Goal: Information Seeking & Learning: Learn about a topic

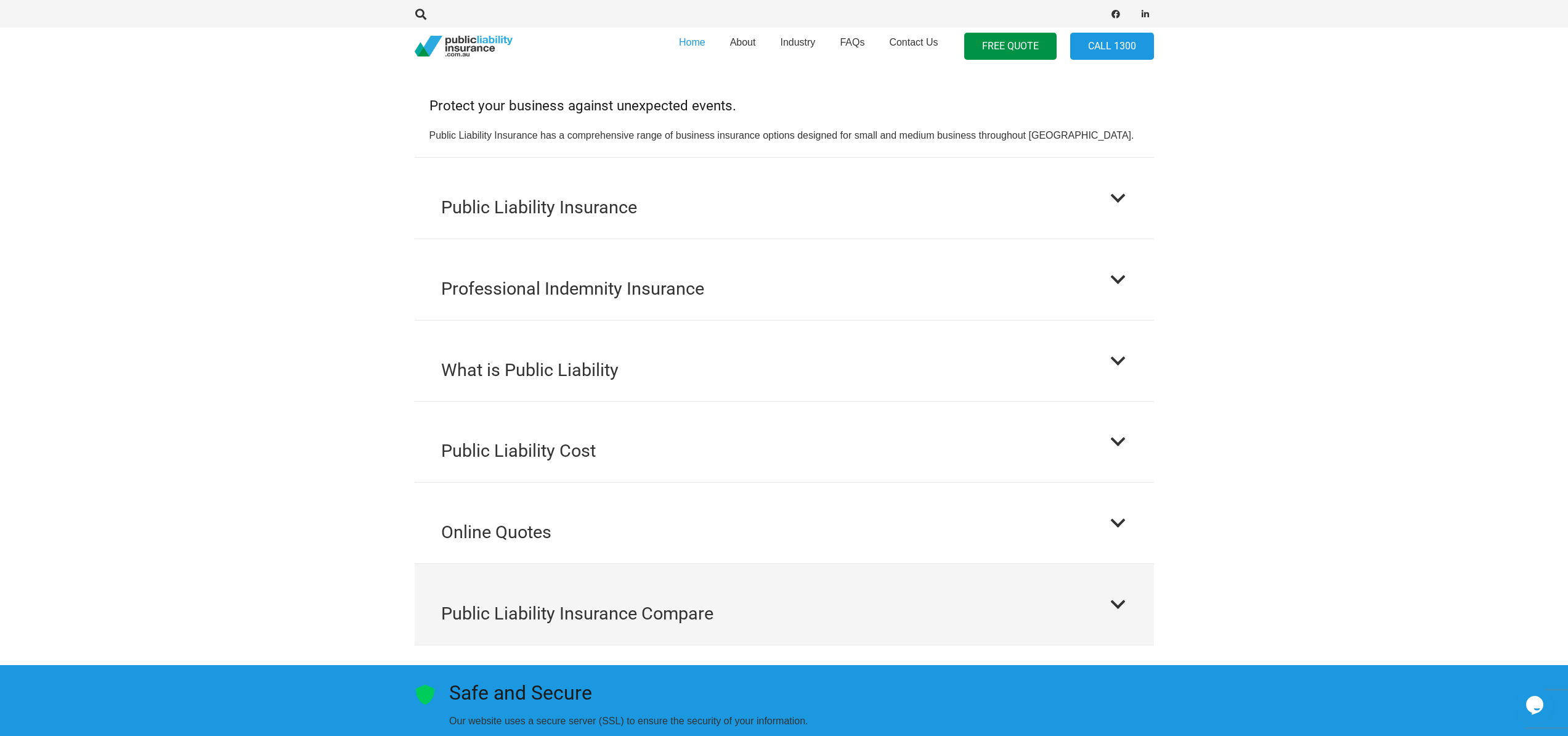
scroll to position [1263, 0]
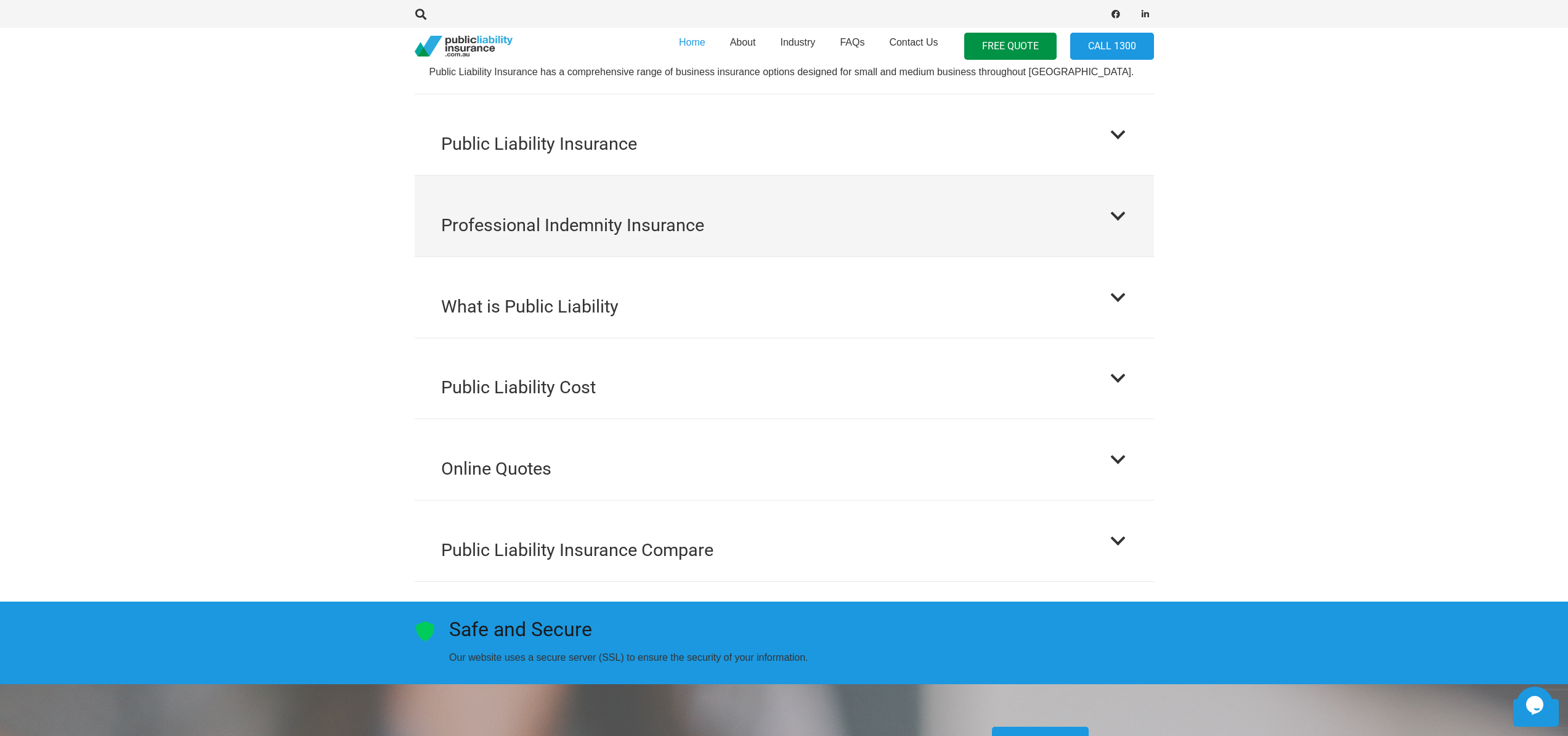
click at [1025, 187] on button "Professional Indemnity Insurance" at bounding box center [784, 216] width 739 height 80
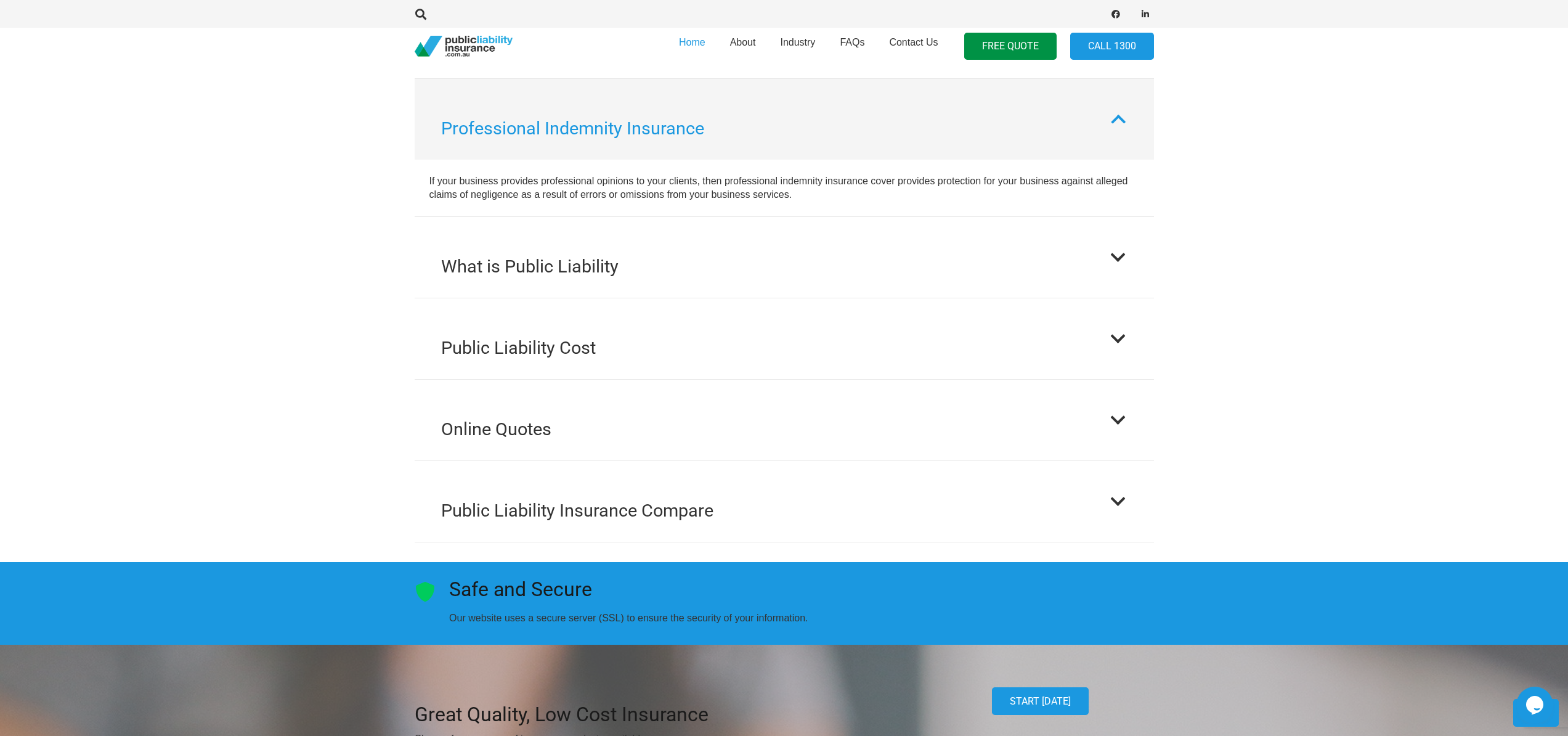
scroll to position [1734, 0]
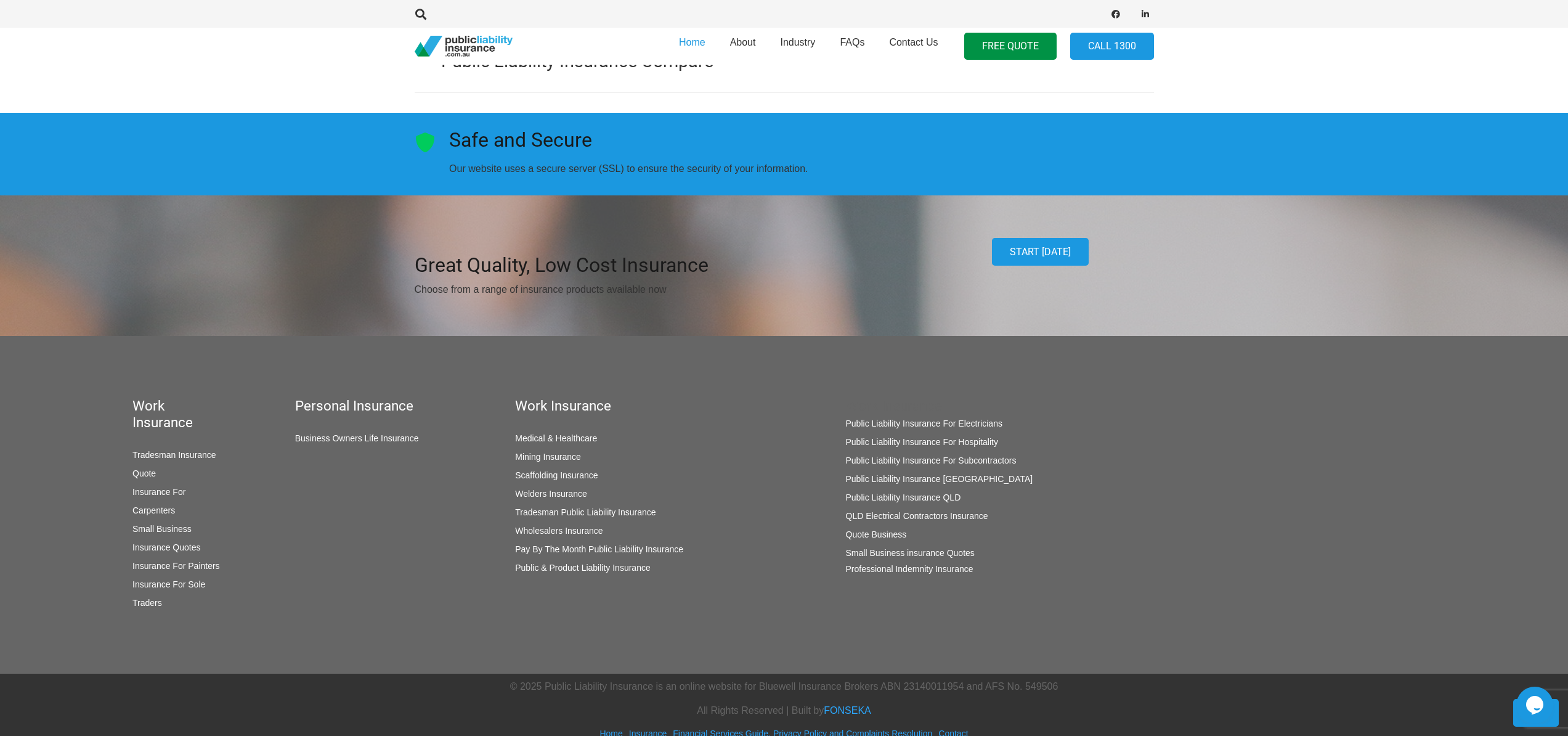
click at [926, 564] on link "Professional Indemnity Insurance" at bounding box center [910, 569] width 128 height 10
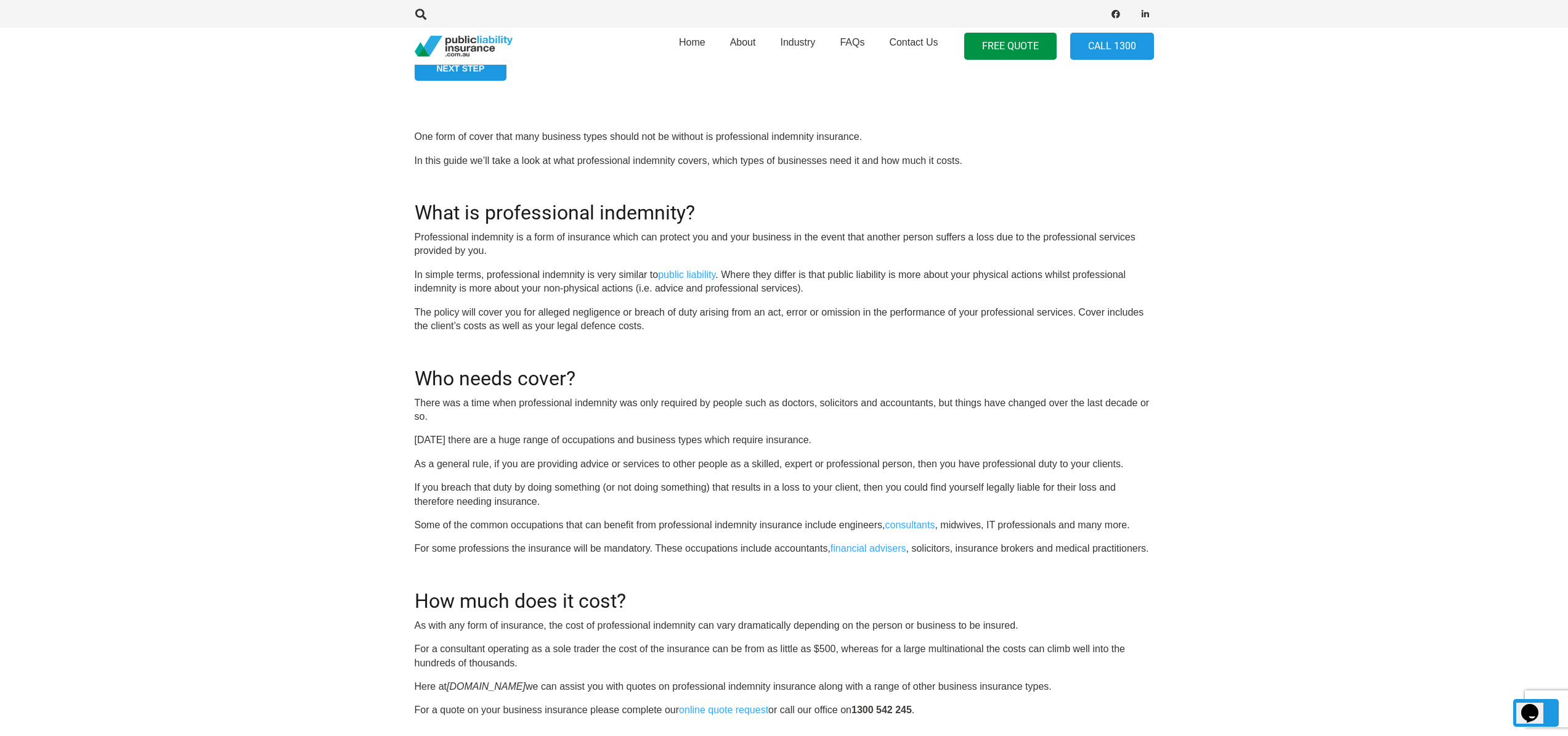
scroll to position [1231, 0]
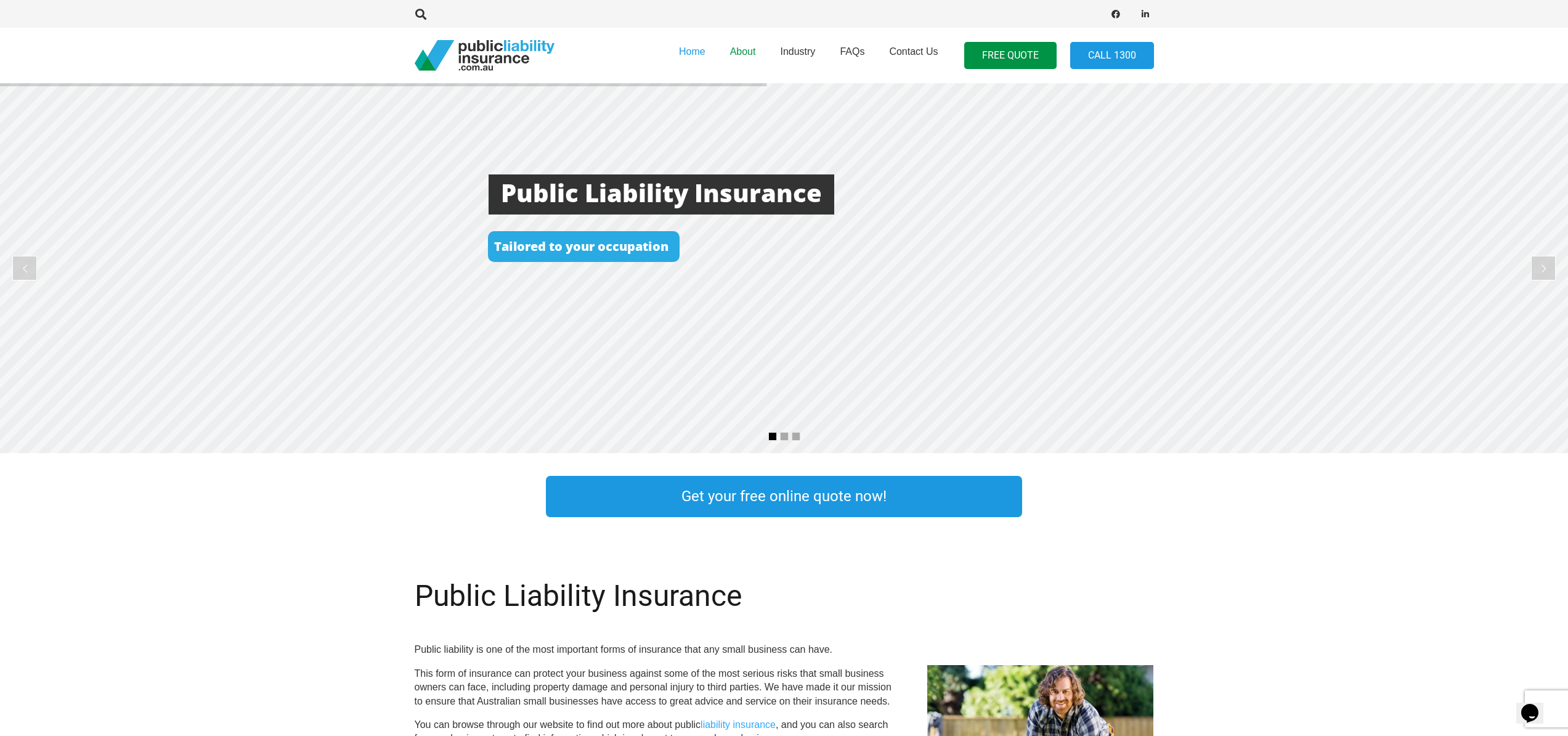
click at [730, 55] on span "About" at bounding box center [743, 51] width 26 height 11
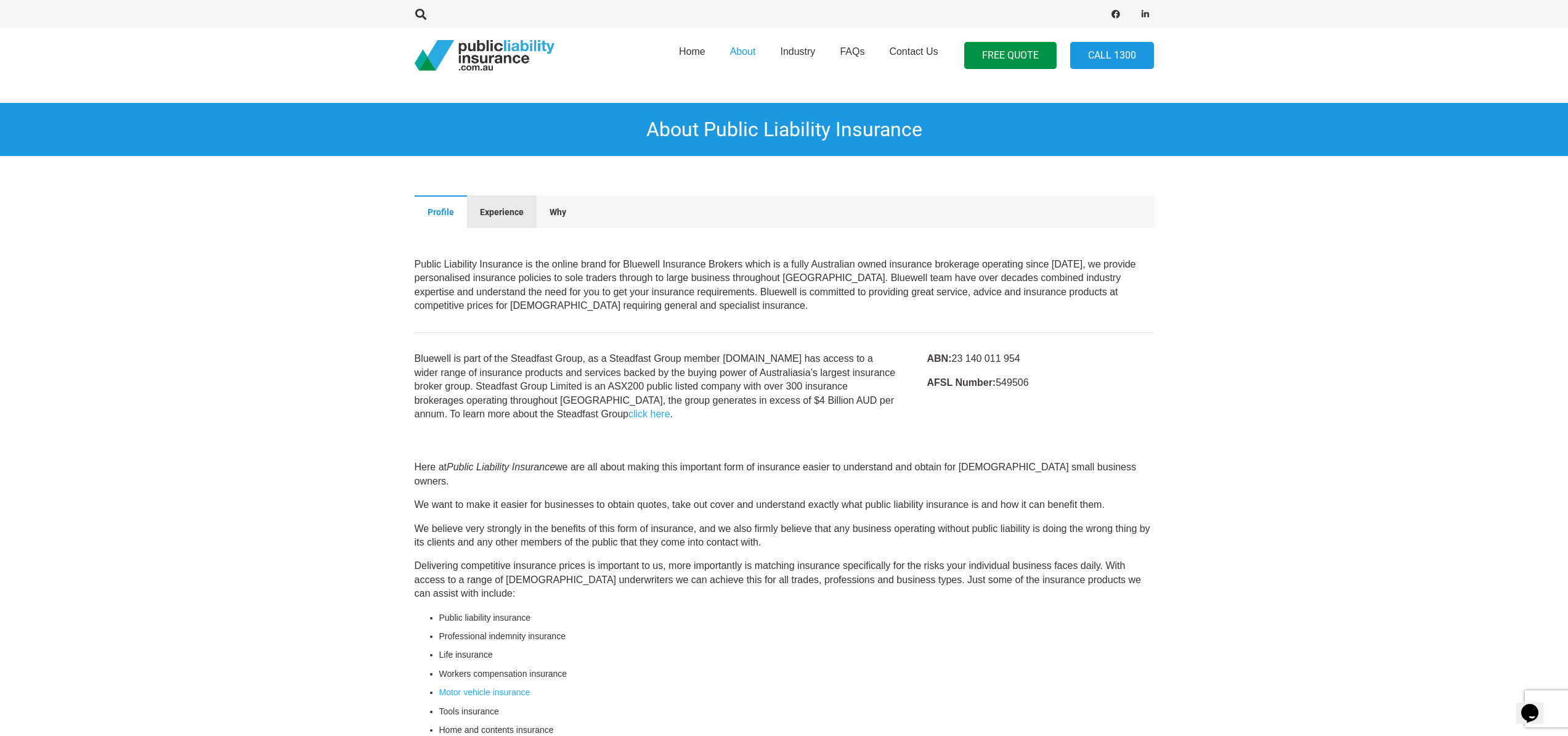
click at [468, 205] on button "Experience" at bounding box center [501, 211] width 70 height 32
click at [549, 215] on span "Why" at bounding box center [557, 212] width 17 height 10
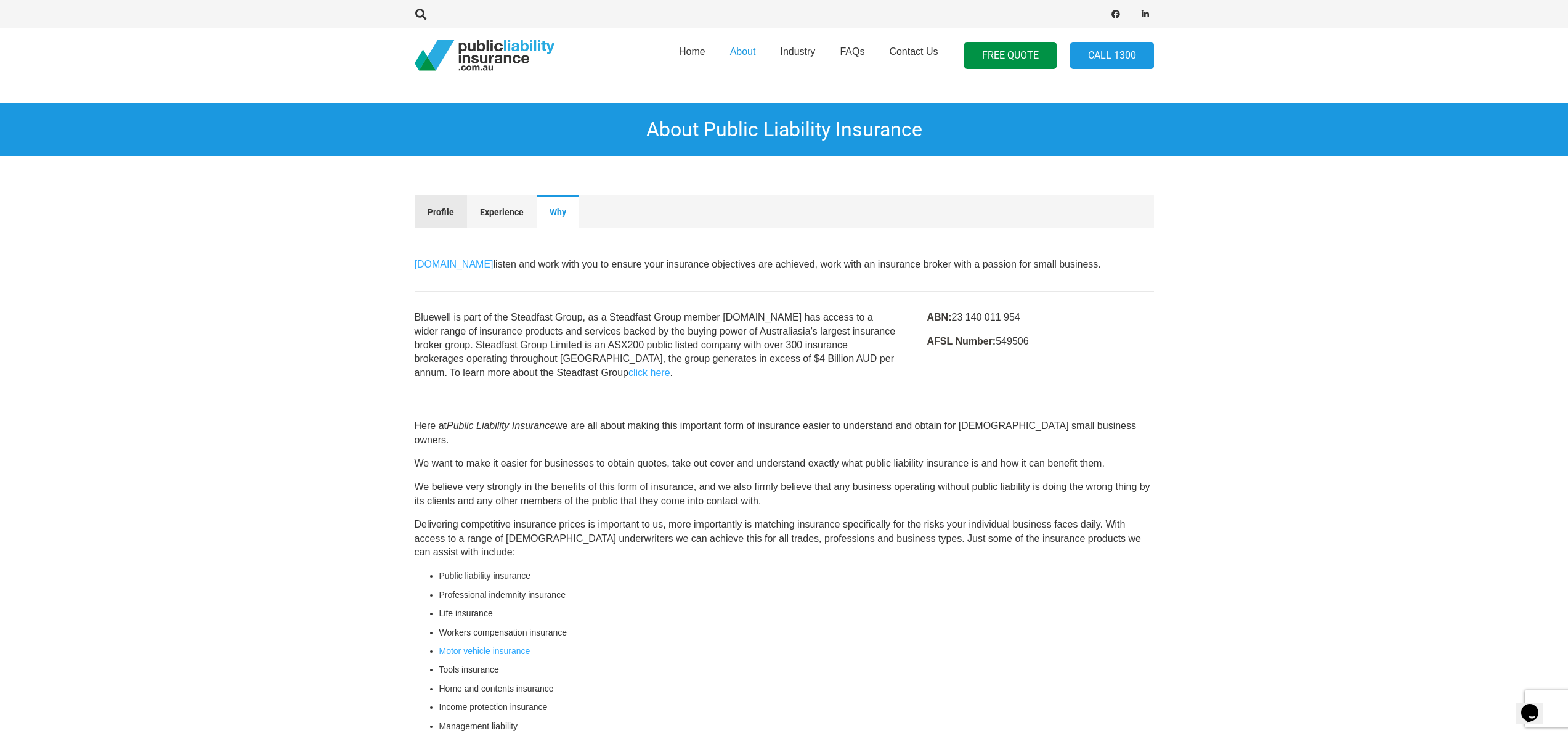
click at [439, 216] on span "Profile" at bounding box center [440, 212] width 27 height 10
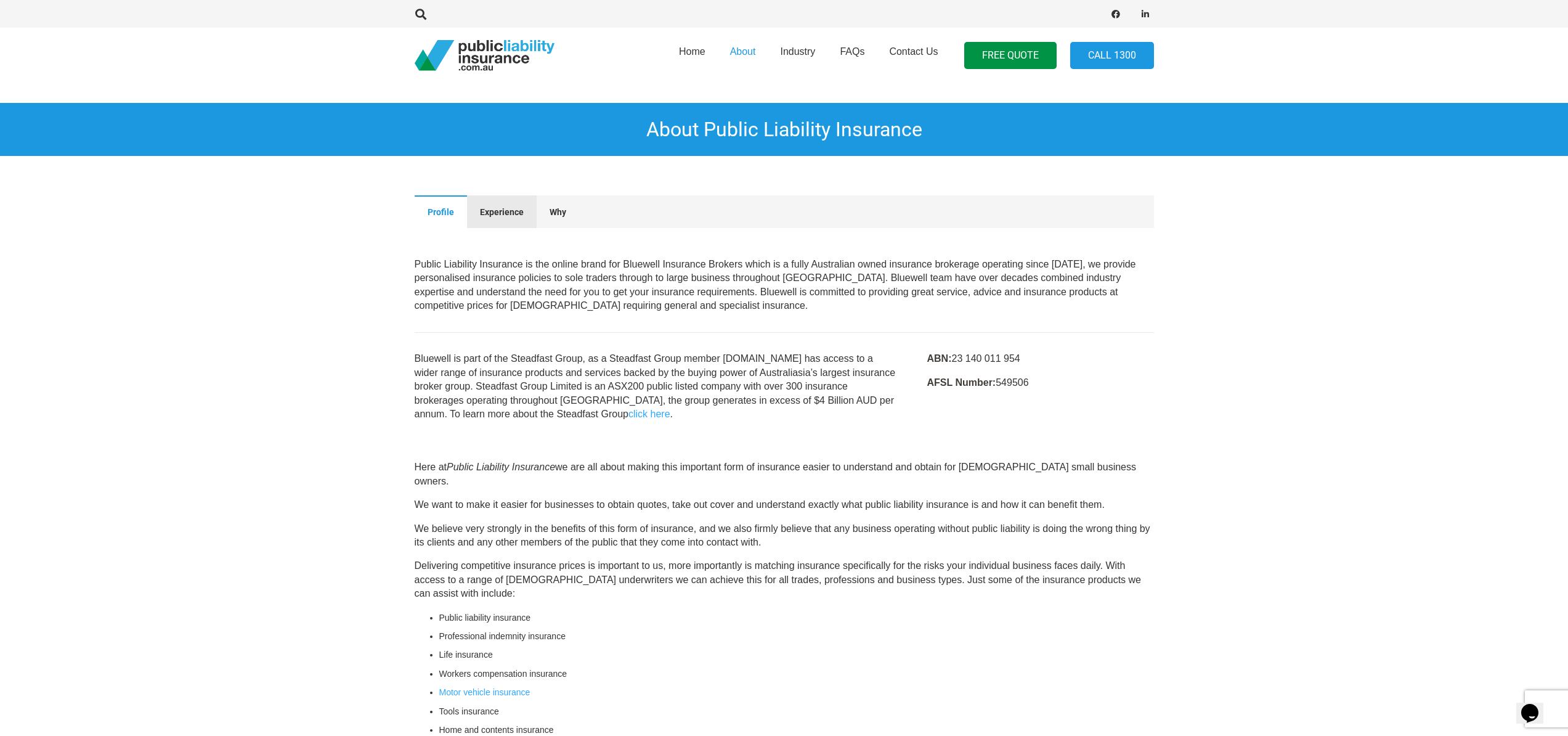
click at [489, 214] on span "Experience" at bounding box center [501, 212] width 44 height 10
click at [562, 211] on span "Why" at bounding box center [557, 212] width 17 height 10
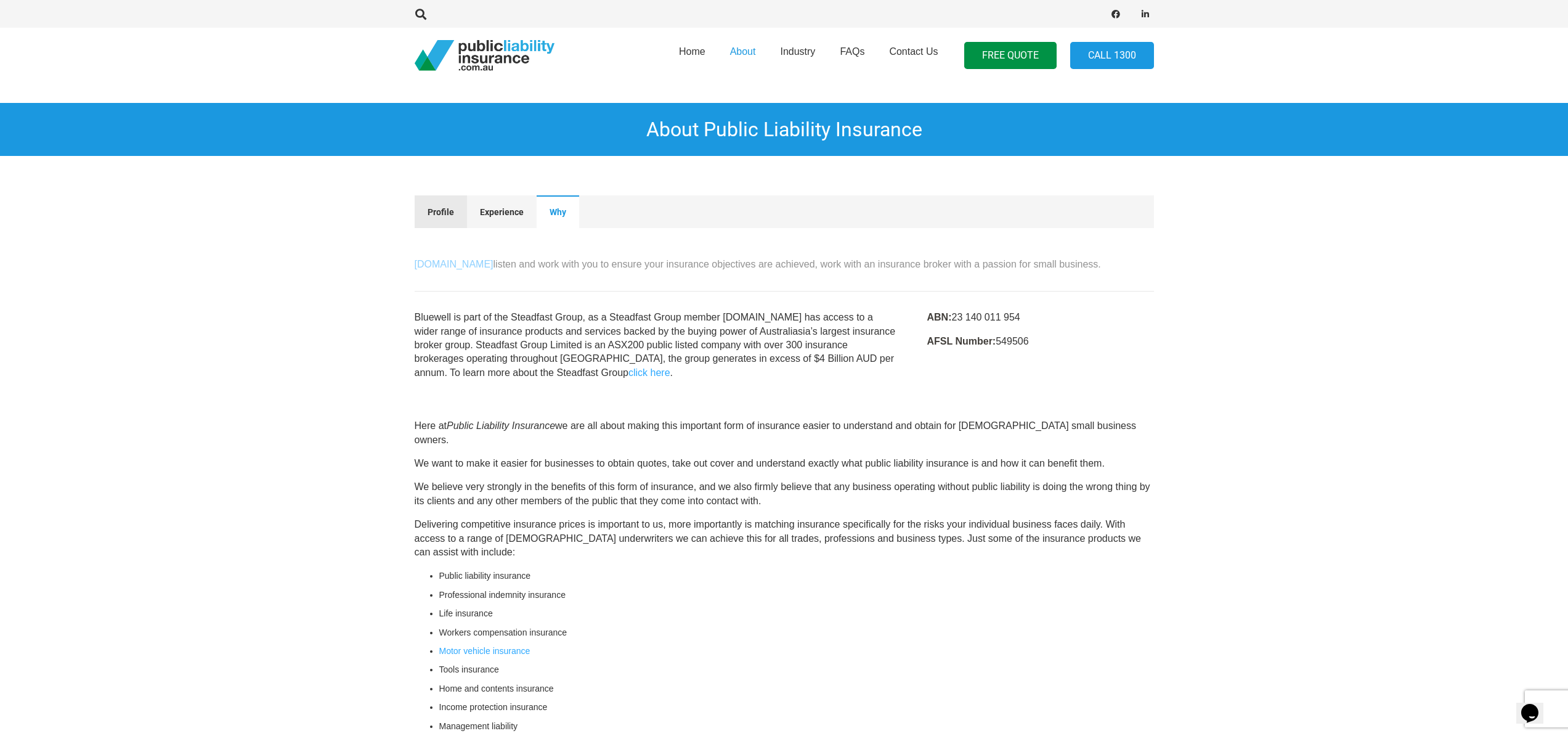
click at [430, 214] on span "Profile" at bounding box center [440, 212] width 27 height 10
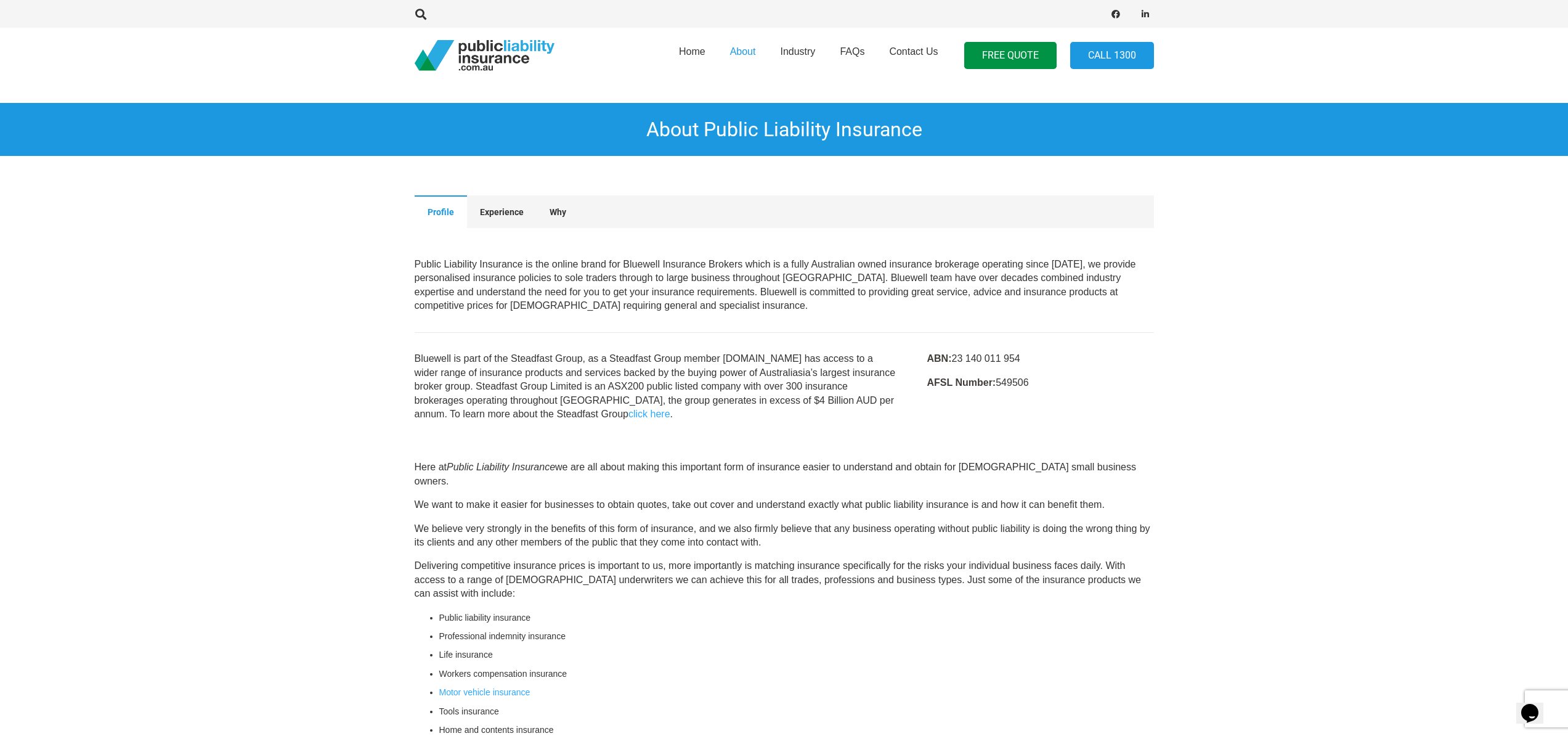
click at [298, 217] on section "Profile Experience Why Profile Public Liability Insurance is the online brand f…" at bounding box center [784, 308] width 1568 height 265
